Goal: Check status: Check status

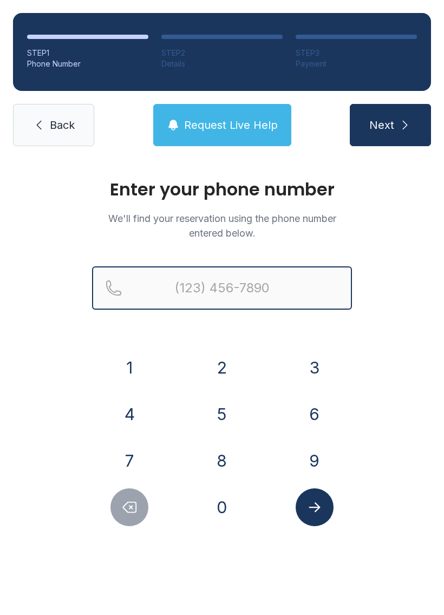
click at [184, 289] on input "Reservation phone number" at bounding box center [222, 288] width 260 height 43
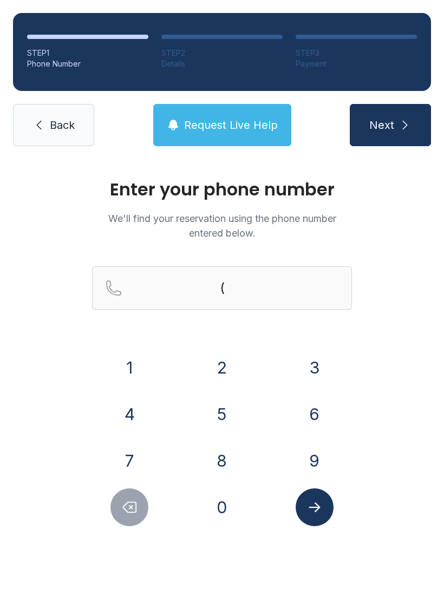
click at [235, 466] on button "8" at bounding box center [222, 461] width 38 height 38
click at [131, 358] on button "1" at bounding box center [130, 368] width 38 height 38
click at [314, 354] on button "3" at bounding box center [315, 368] width 38 height 38
click at [318, 401] on button "6" at bounding box center [315, 415] width 38 height 38
click at [229, 496] on button "0" at bounding box center [222, 508] width 38 height 38
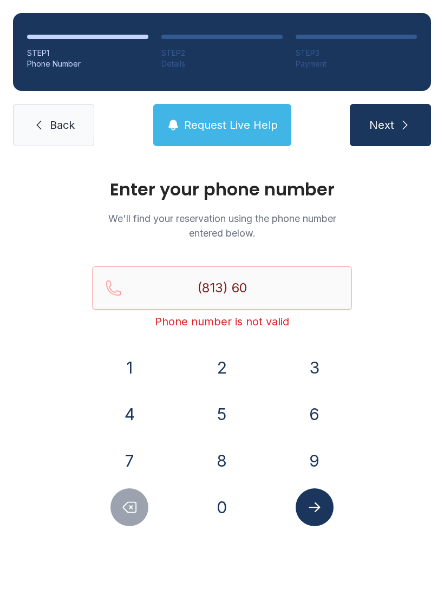
click at [316, 410] on button "6" at bounding box center [315, 415] width 38 height 38
click at [234, 374] on button "2" at bounding box center [222, 368] width 38 height 38
click at [232, 378] on button "2" at bounding box center [222, 368] width 38 height 38
click at [135, 381] on button "1" at bounding box center [130, 368] width 38 height 38
click at [196, 378] on div "2" at bounding box center [222, 368] width 75 height 38
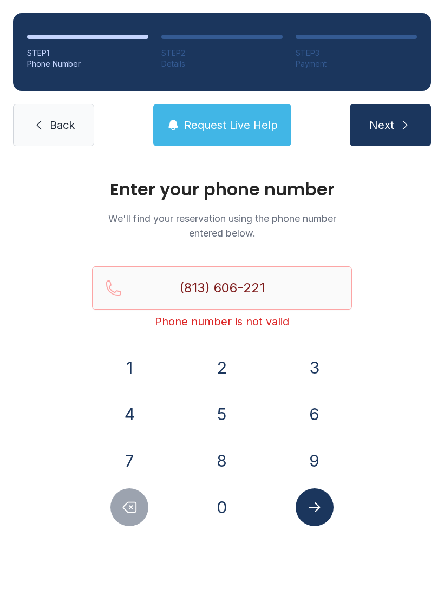
click at [226, 367] on button "2" at bounding box center [222, 368] width 38 height 38
type input "[PHONE_NUMBER]"
click at [393, 121] on span "Next" at bounding box center [381, 125] width 25 height 15
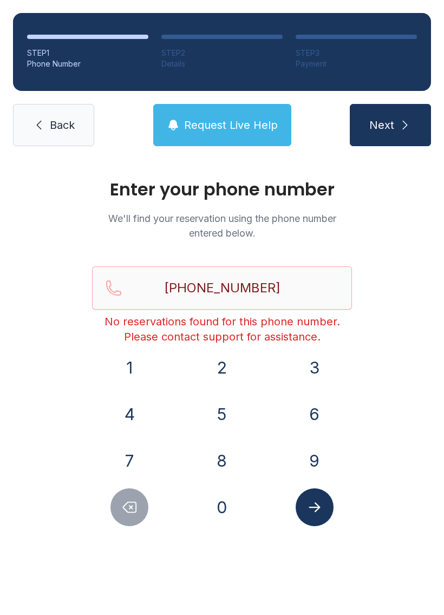
click at [223, 146] on button "Request Live Help" at bounding box center [222, 125] width 138 height 42
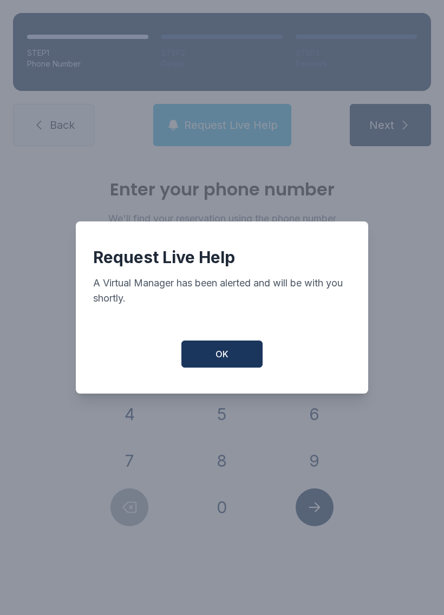
click at [210, 351] on button "OK" at bounding box center [221, 354] width 81 height 27
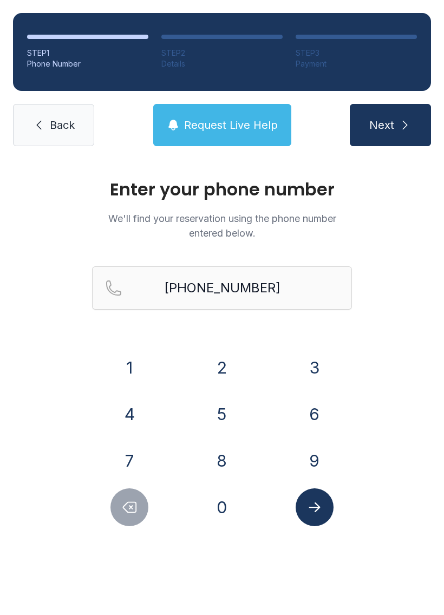
click at [207, 145] on button "Request Live Help" at bounding box center [222, 125] width 138 height 42
click at [312, 511] on icon "Submit lookup form" at bounding box center [315, 508] width 16 height 16
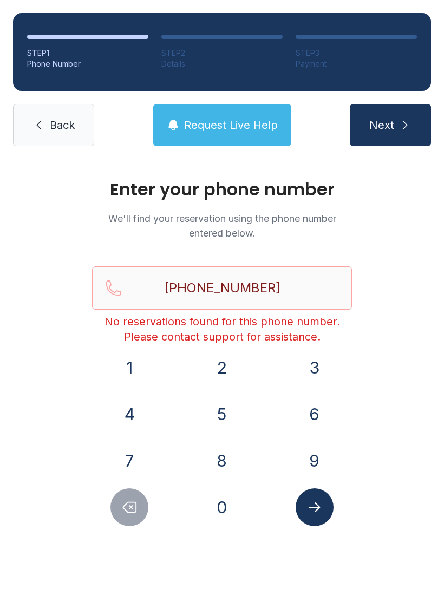
click at [41, 120] on icon at bounding box center [39, 125] width 13 height 13
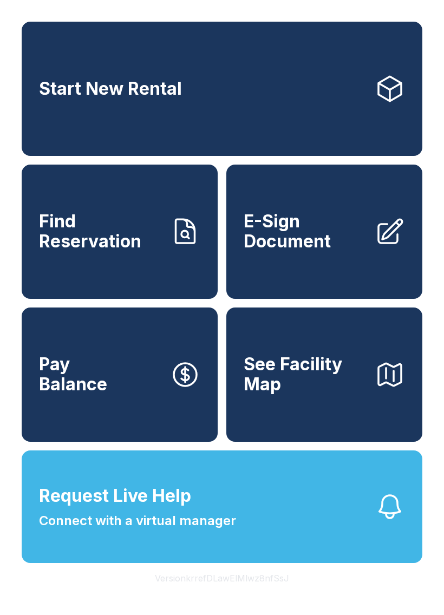
click at [366, 550] on button "Request Live Help Connect with a virtual manager" at bounding box center [222, 507] width 401 height 113
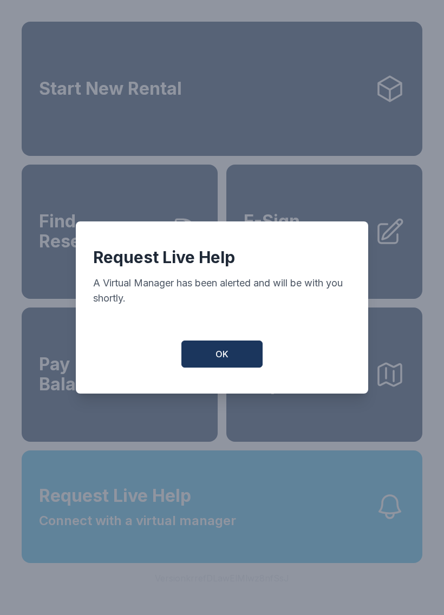
click at [232, 358] on button "OK" at bounding box center [221, 354] width 81 height 27
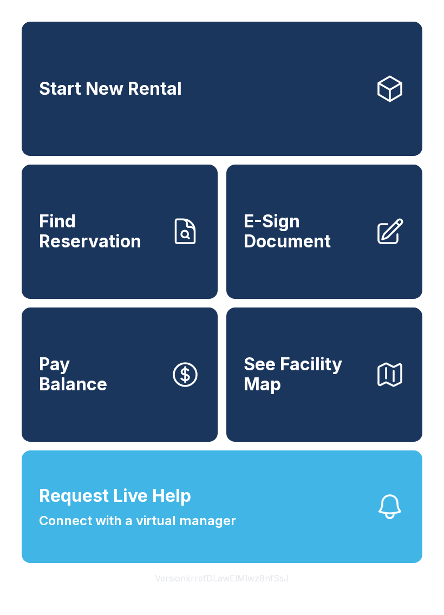
click at [290, 594] on button "Version krrefDLawElMlwz8nfSsJ" at bounding box center [222, 578] width 152 height 30
click at [247, 558] on button "Request Live Help Connect with a virtual manager" at bounding box center [222, 507] width 401 height 113
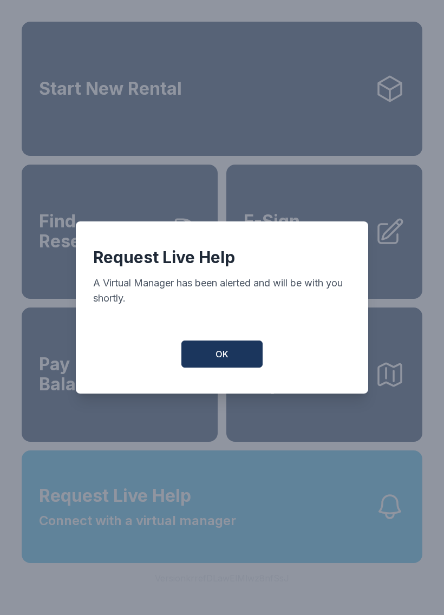
click at [227, 368] on button "OK" at bounding box center [221, 354] width 81 height 27
